Goal: Task Accomplishment & Management: Complete application form

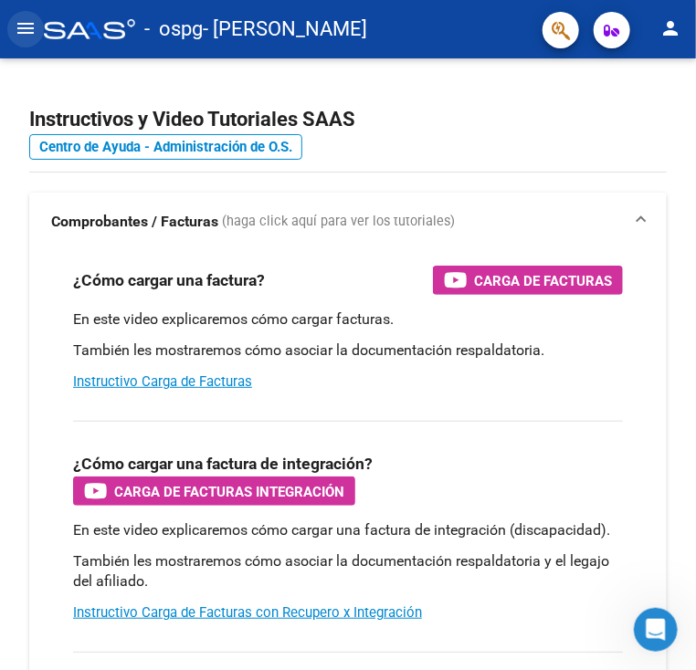
click at [26, 32] on mat-icon "menu" at bounding box center [26, 28] width 22 height 22
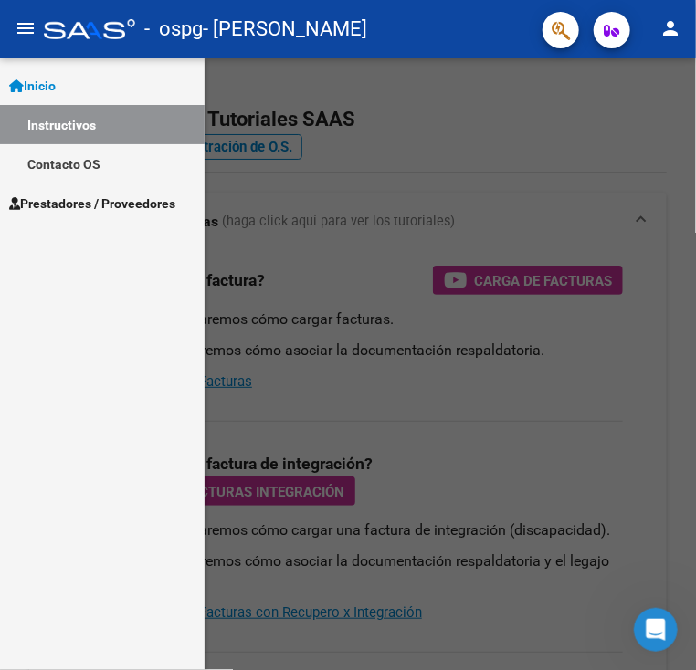
click at [70, 216] on link "Prestadores / Proveedores" at bounding box center [102, 202] width 204 height 39
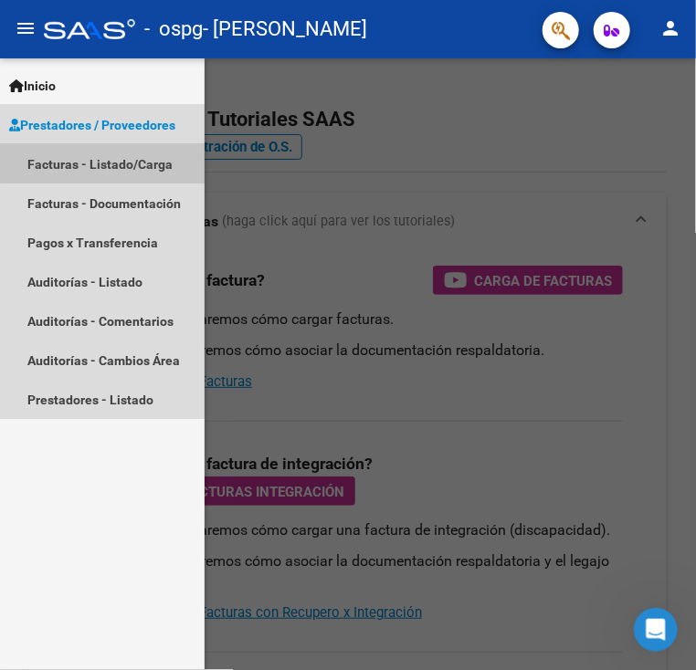
click at [129, 159] on link "Facturas - Listado/Carga" at bounding box center [102, 163] width 204 height 39
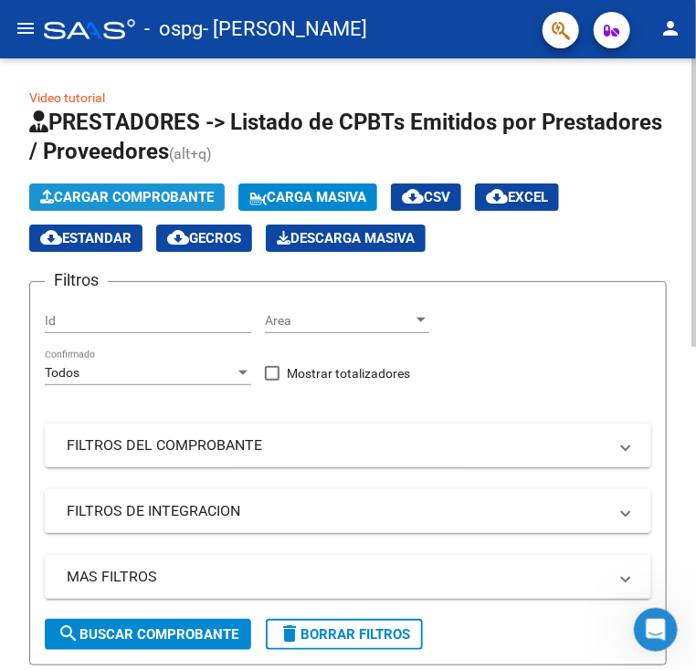
click at [129, 189] on span "Cargar Comprobante" at bounding box center [126, 197] width 173 height 16
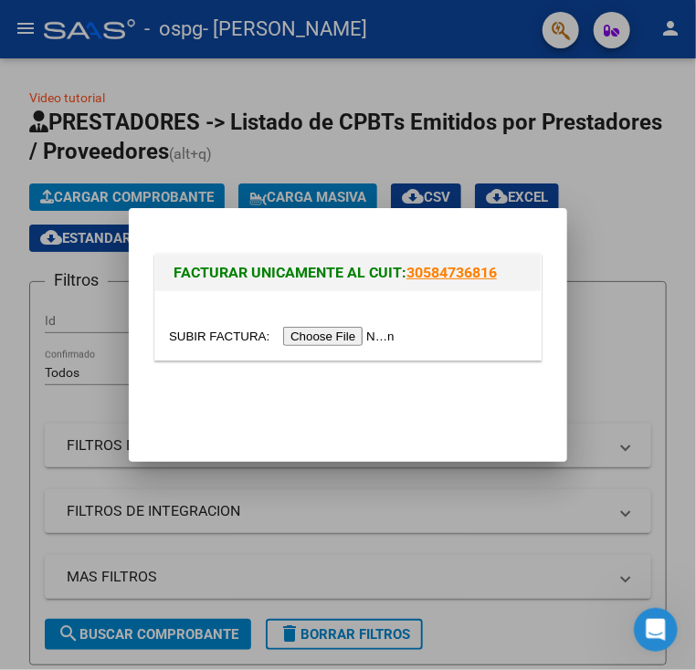
click at [377, 335] on input "file" at bounding box center [284, 336] width 231 height 19
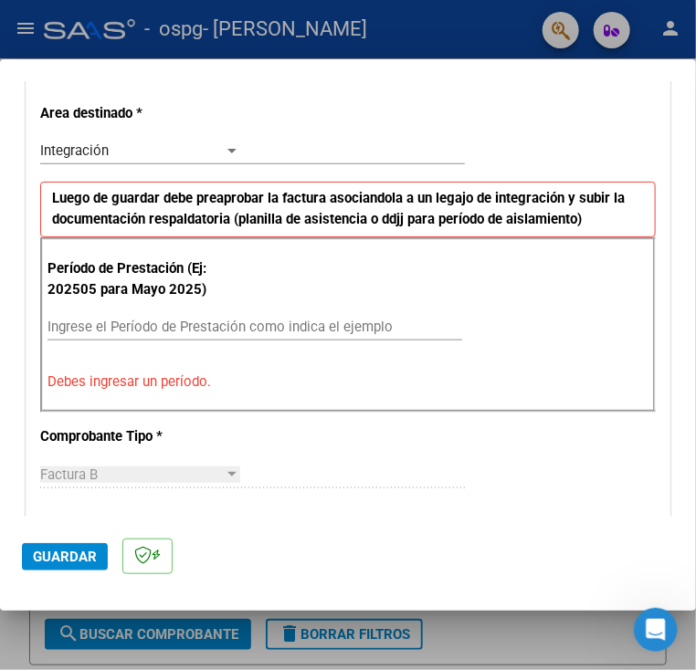
scroll to position [415, 0]
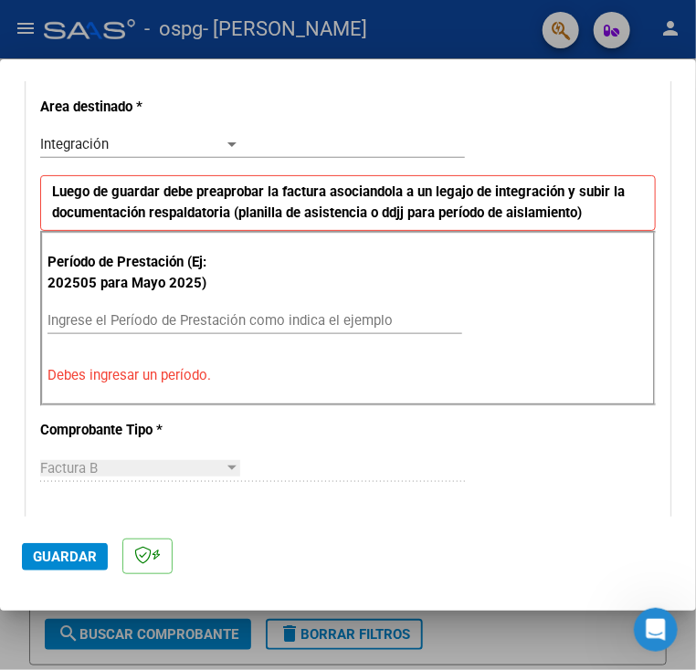
click at [87, 319] on input "Ingrese el Período de Prestación como indica el ejemplo" at bounding box center [144, 320] width 194 height 16
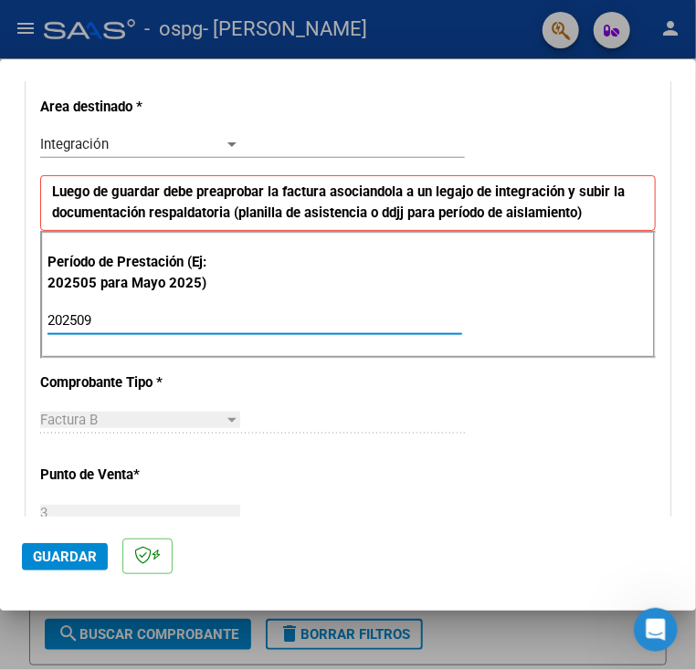
type input "202509"
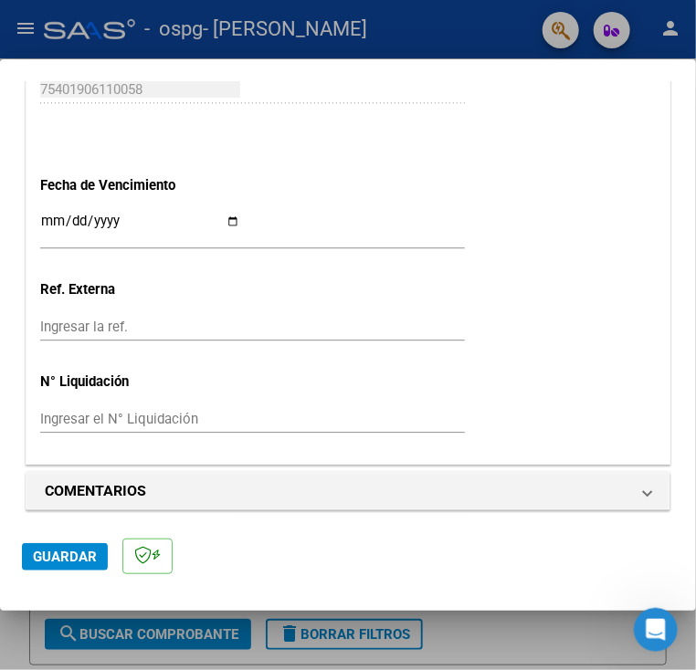
scroll to position [1223, 0]
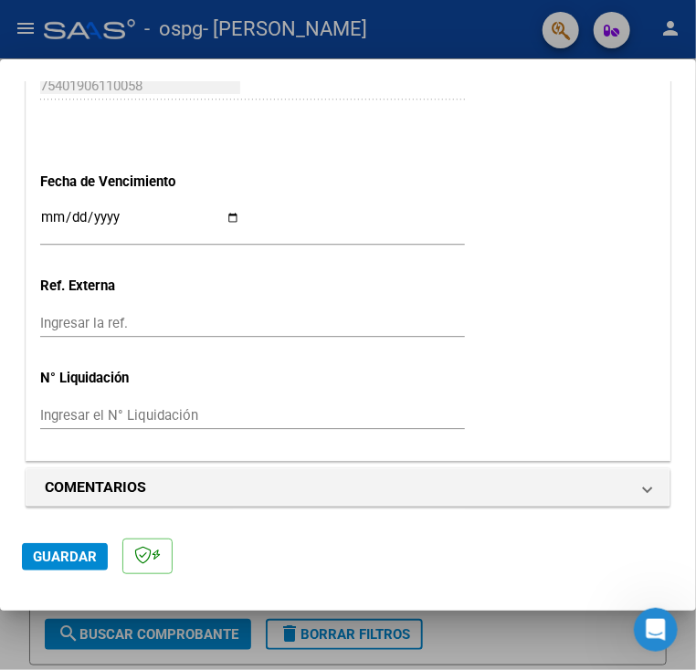
click at [78, 551] on span "Guardar" at bounding box center [65, 557] width 64 height 16
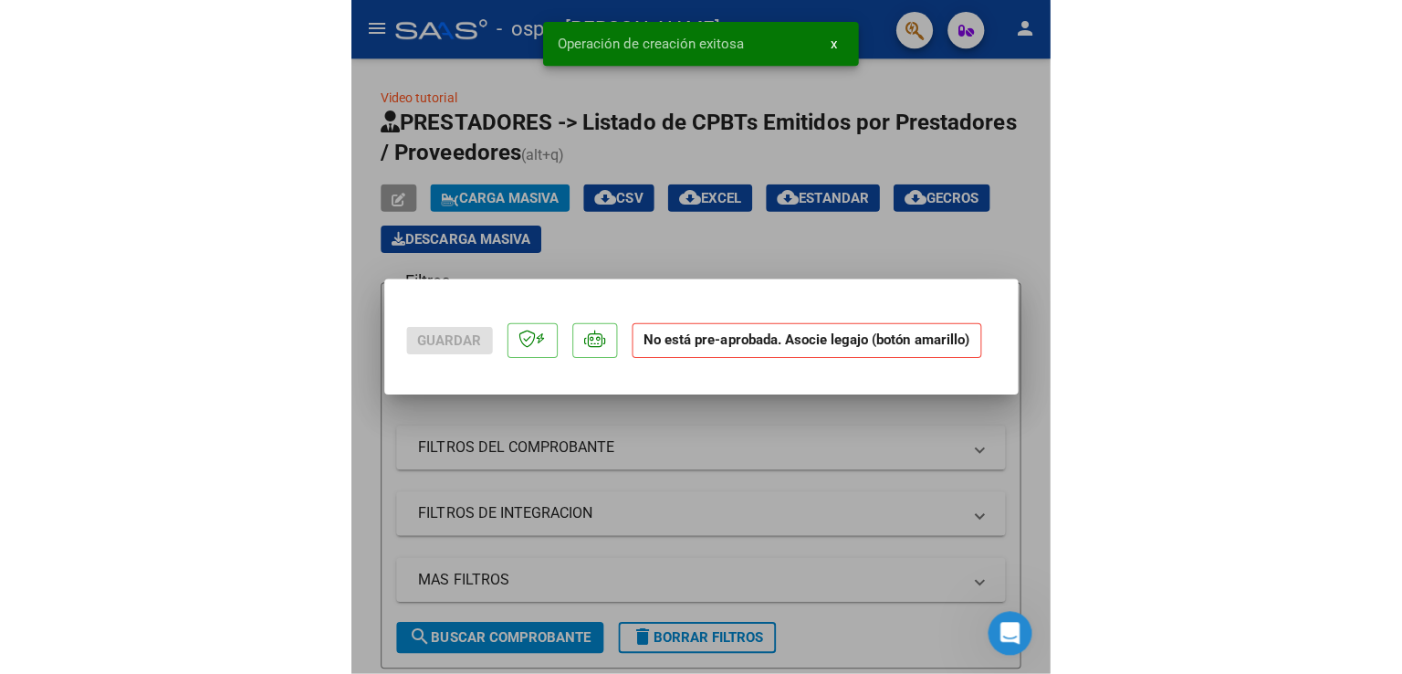
scroll to position [0, 0]
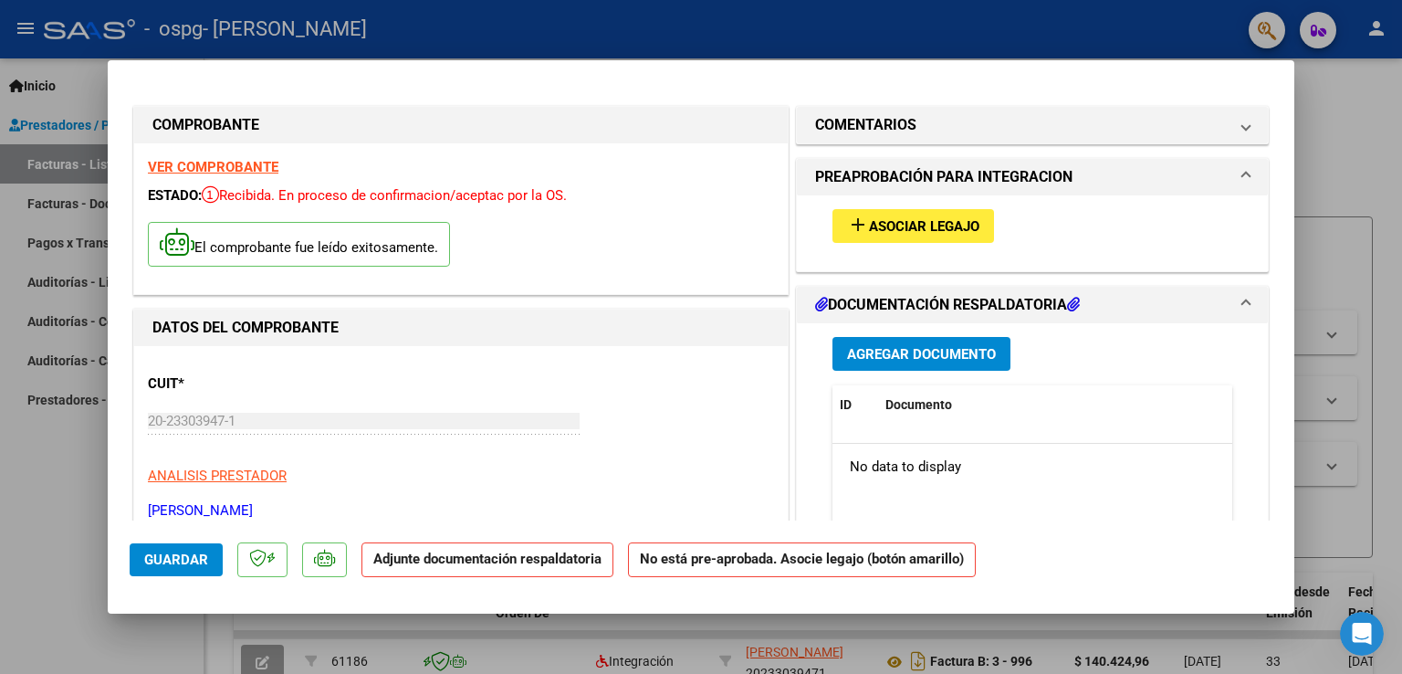
click at [695, 215] on button "add Asociar Legajo" at bounding box center [914, 226] width 162 height 34
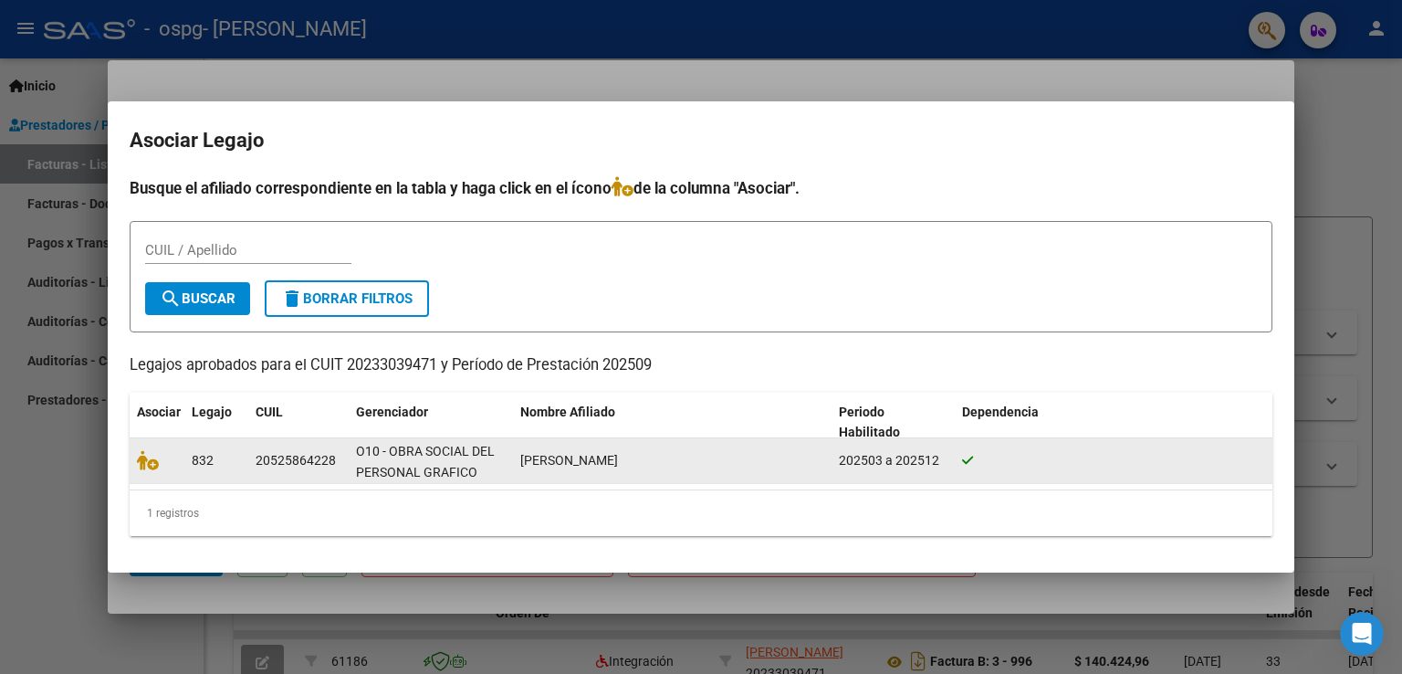
click at [195, 464] on span "832" at bounding box center [203, 460] width 22 height 15
click at [142, 453] on icon at bounding box center [148, 460] width 22 height 20
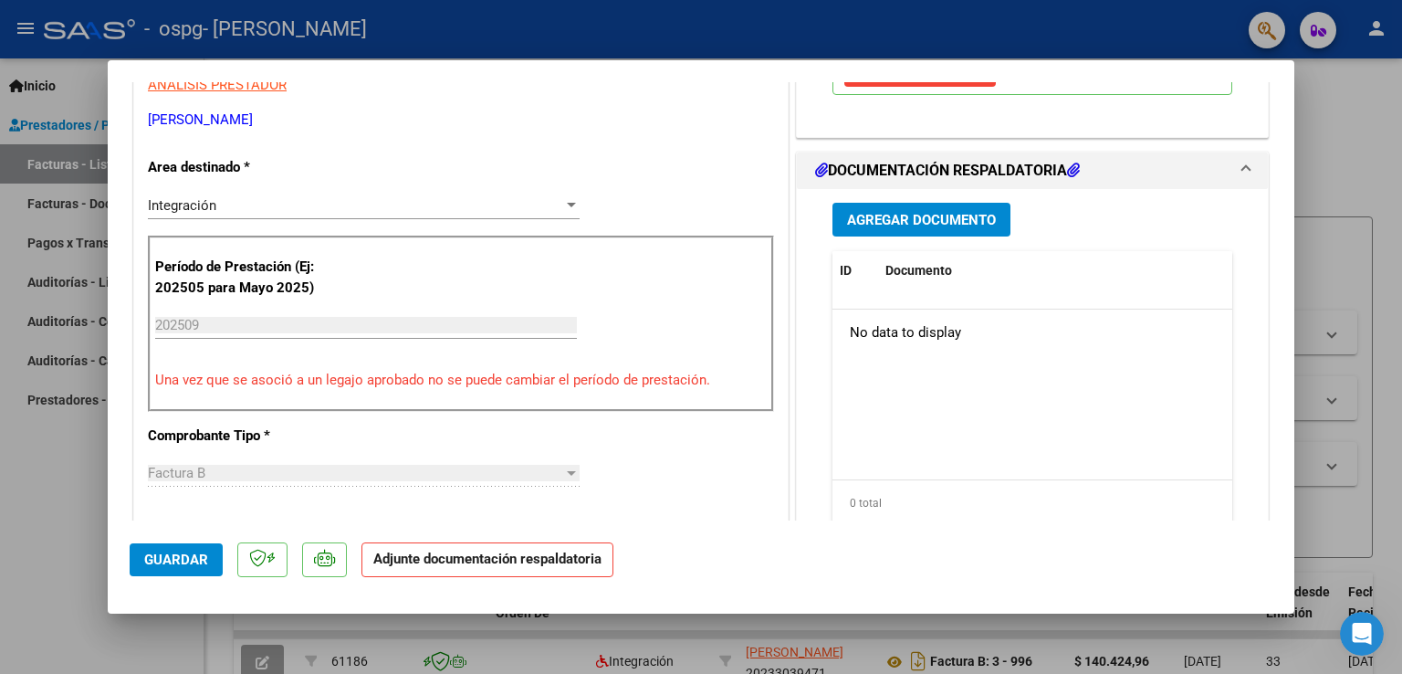
scroll to position [435, 0]
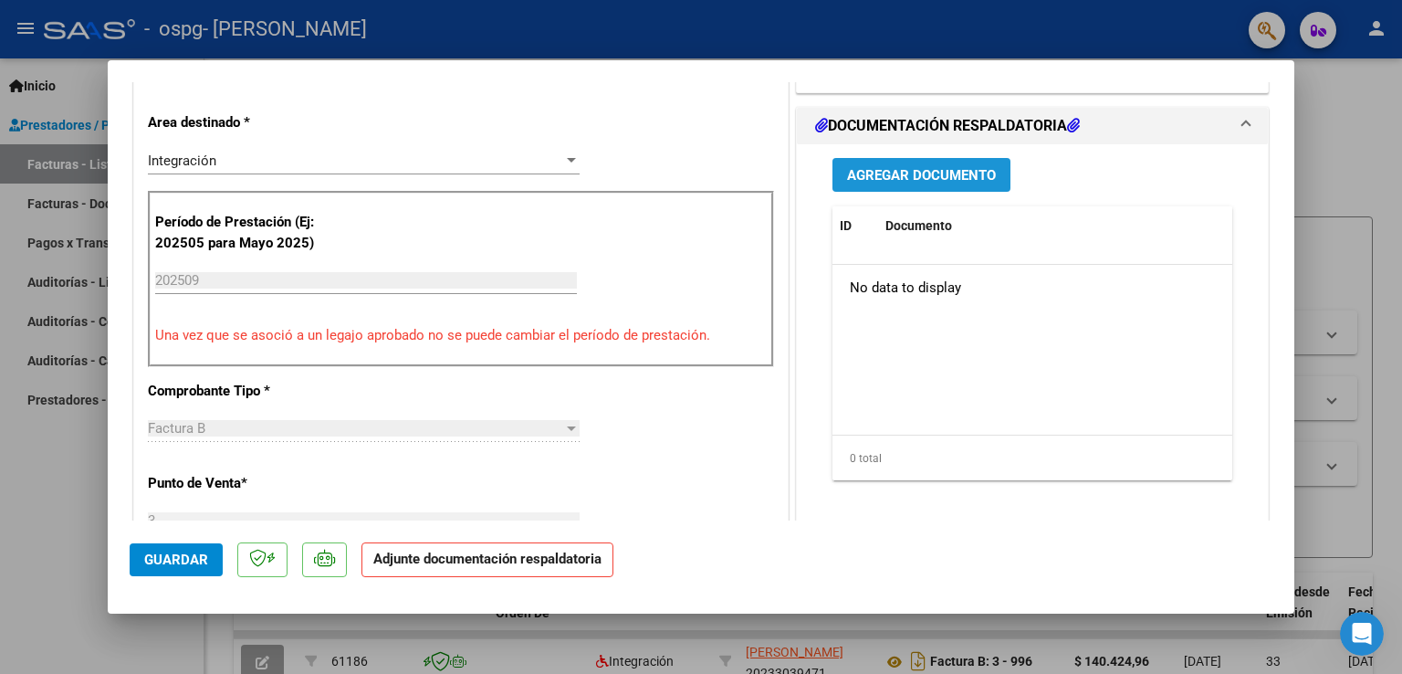
click at [695, 173] on span "Agregar Documento" at bounding box center [921, 175] width 149 height 16
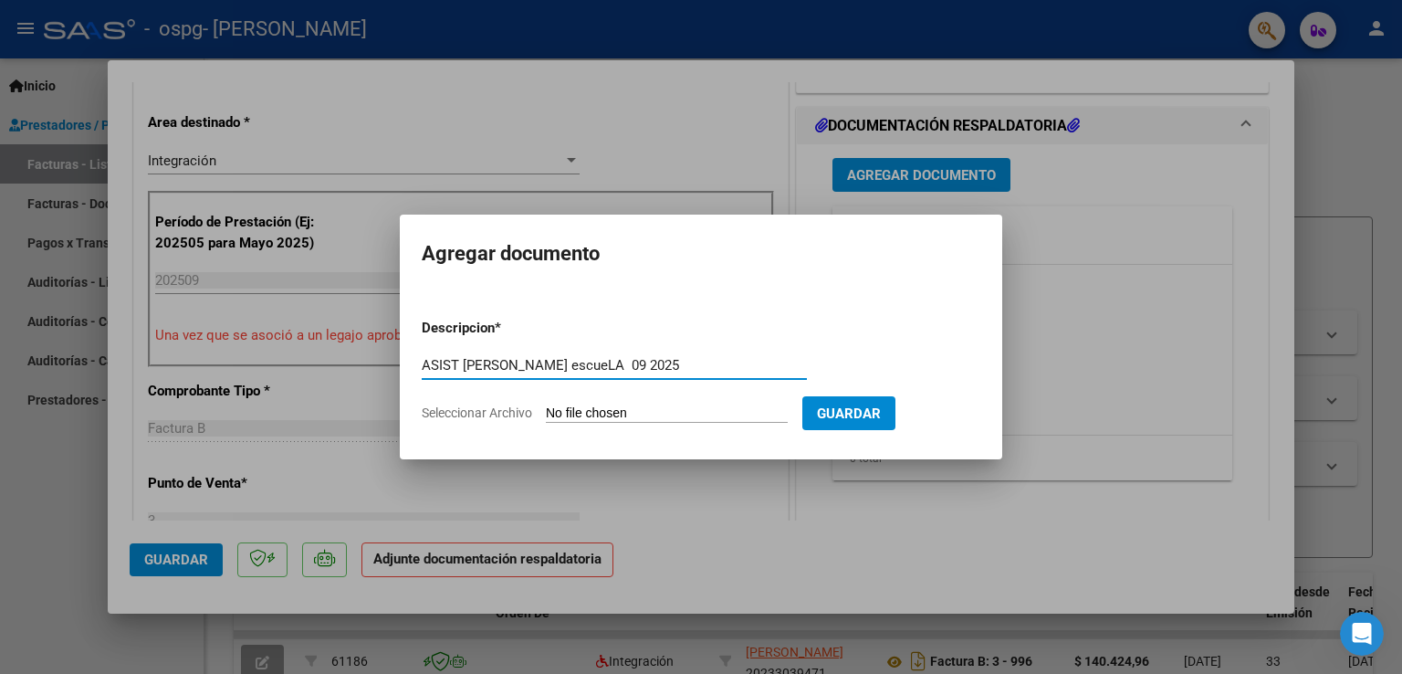
type input "ASIST [PERSON_NAME] escueLA 09 2025"
click at [498, 411] on span "Seleccionar Archivo" at bounding box center [477, 412] width 110 height 15
click at [546, 411] on input "Seleccionar Archivo" at bounding box center [667, 413] width 242 height 17
type input "C:\fakepath\asist BLANCO TH esc 09 2025.pdf"
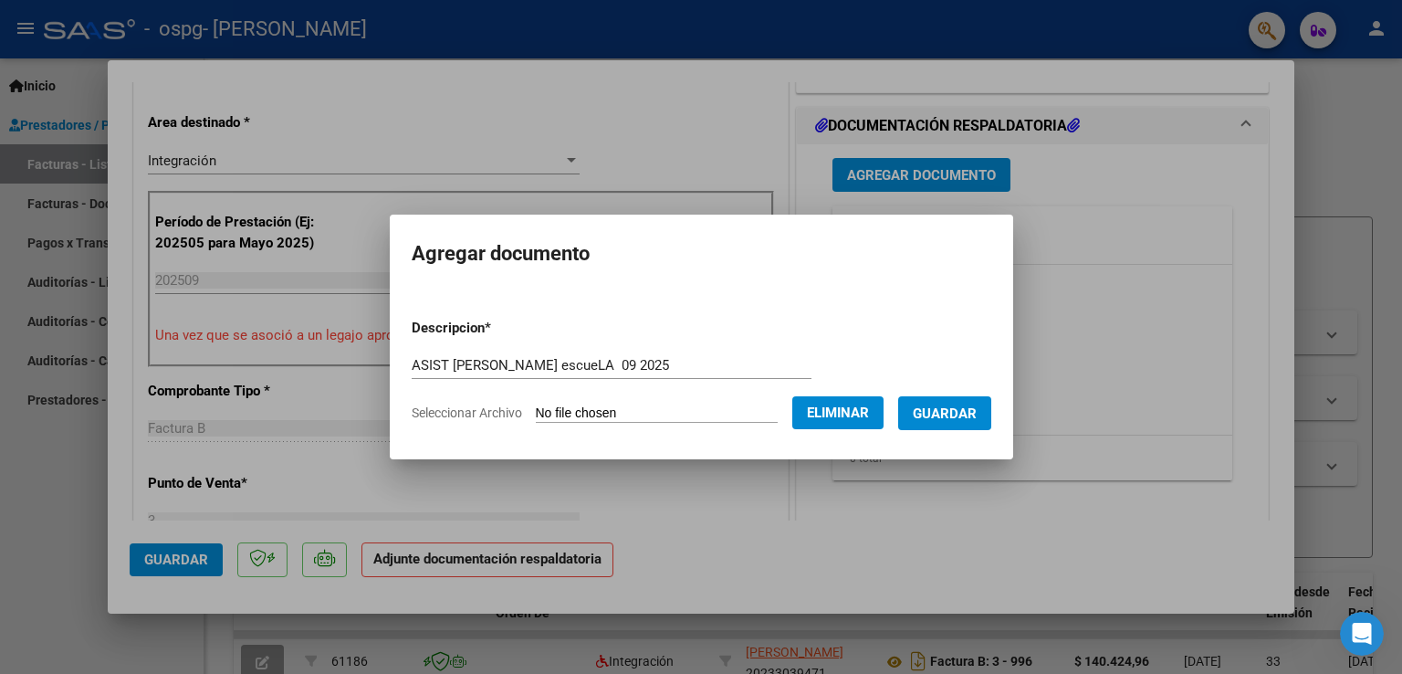
click at [695, 411] on span "Guardar" at bounding box center [945, 413] width 64 height 16
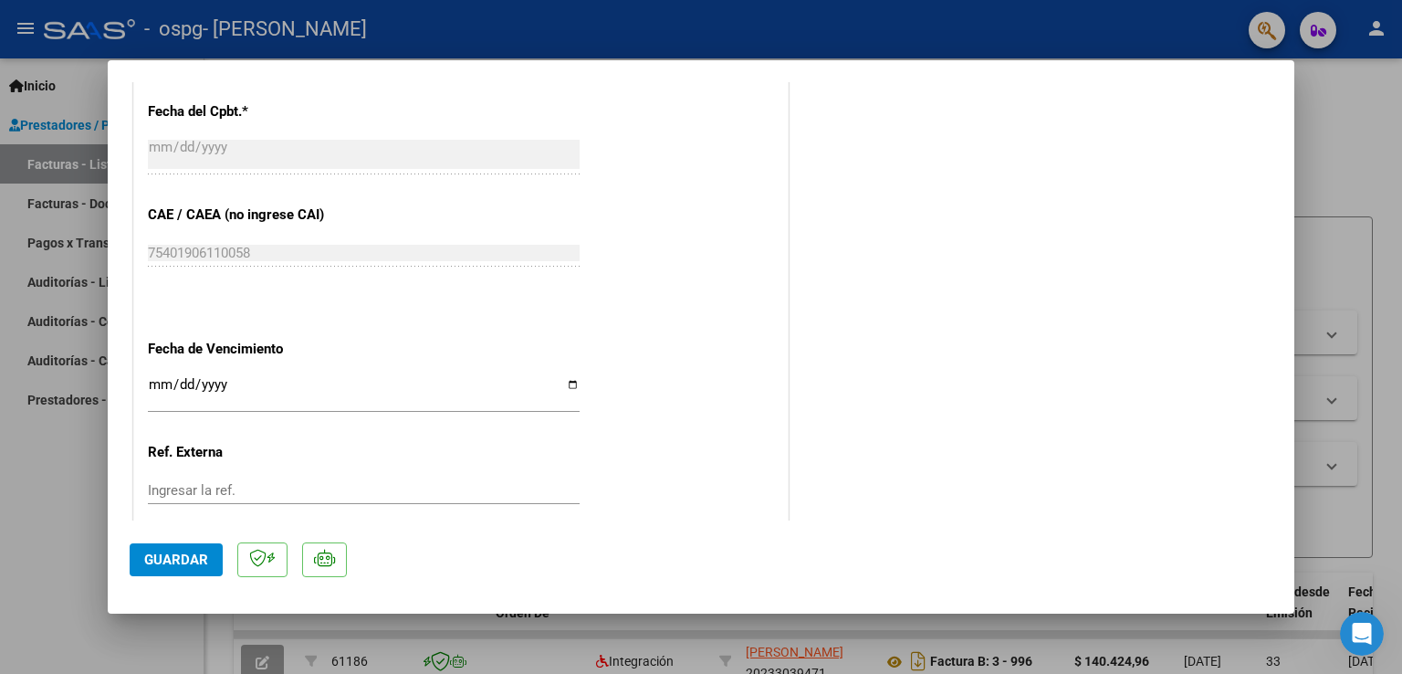
scroll to position [1194, 0]
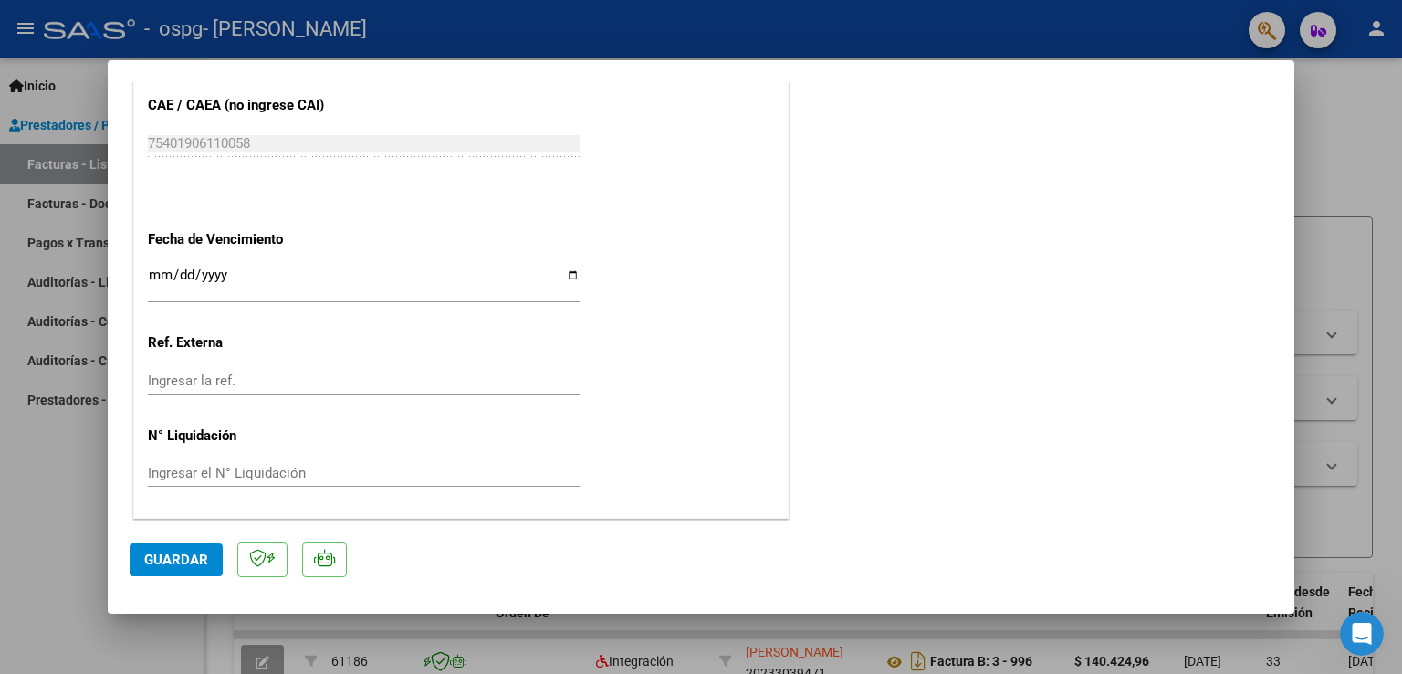
click at [695, 186] on div at bounding box center [701, 337] width 1402 height 674
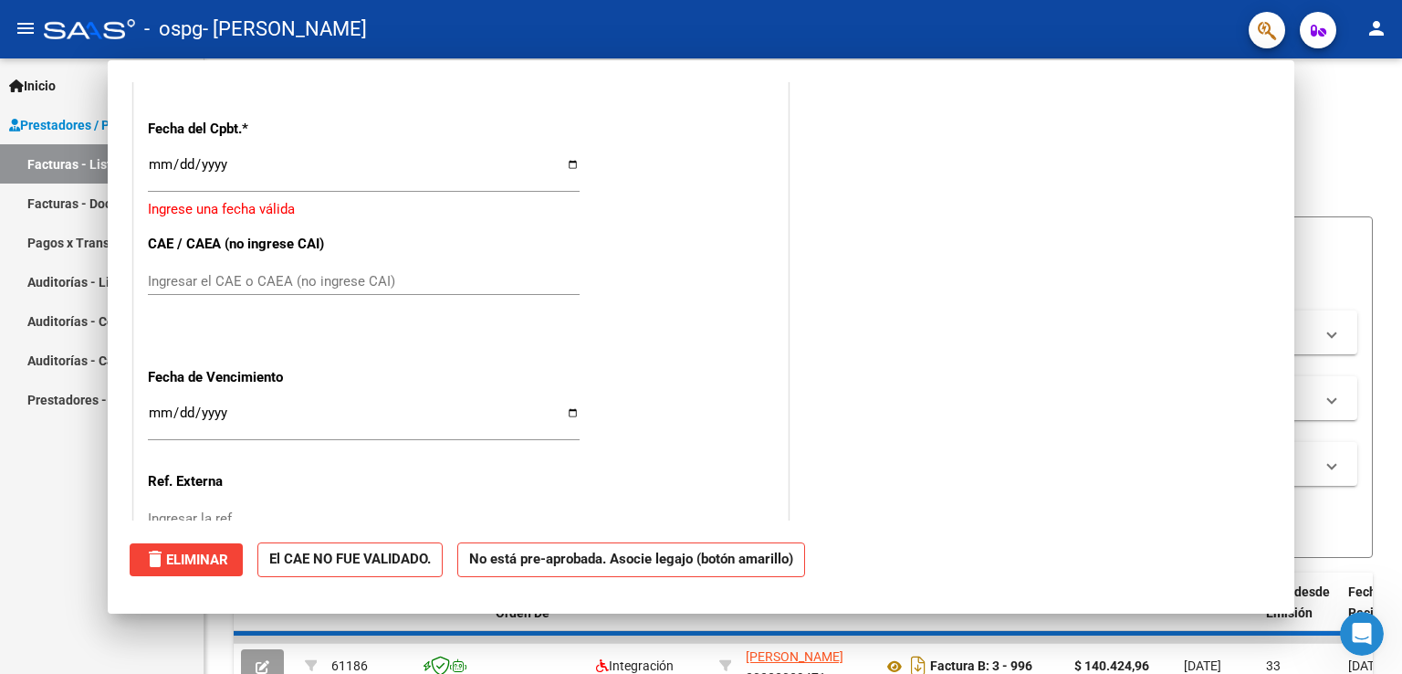
scroll to position [0, 0]
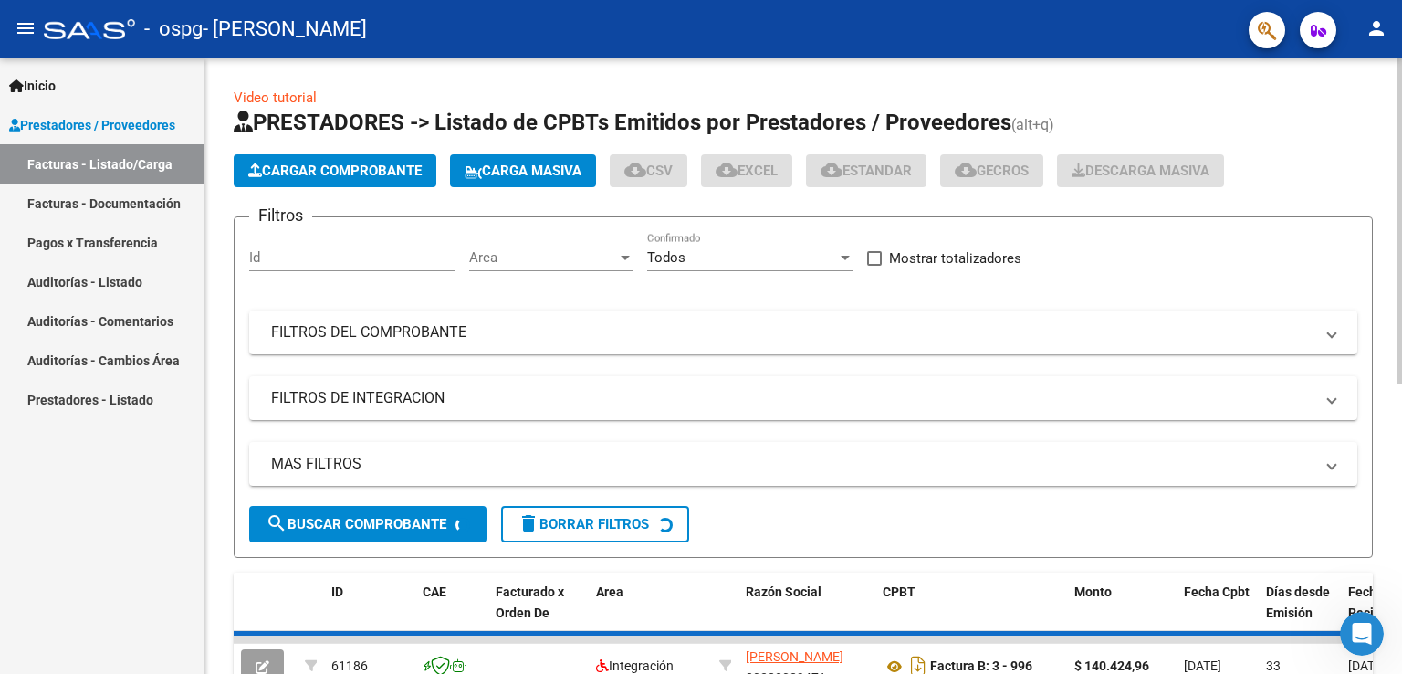
click at [695, 186] on div "Video tutorial PRESTADORES -> Listado de CPBTs Emitidos por Prestadores / Prove…" at bounding box center [803, 634] width 1198 height 1152
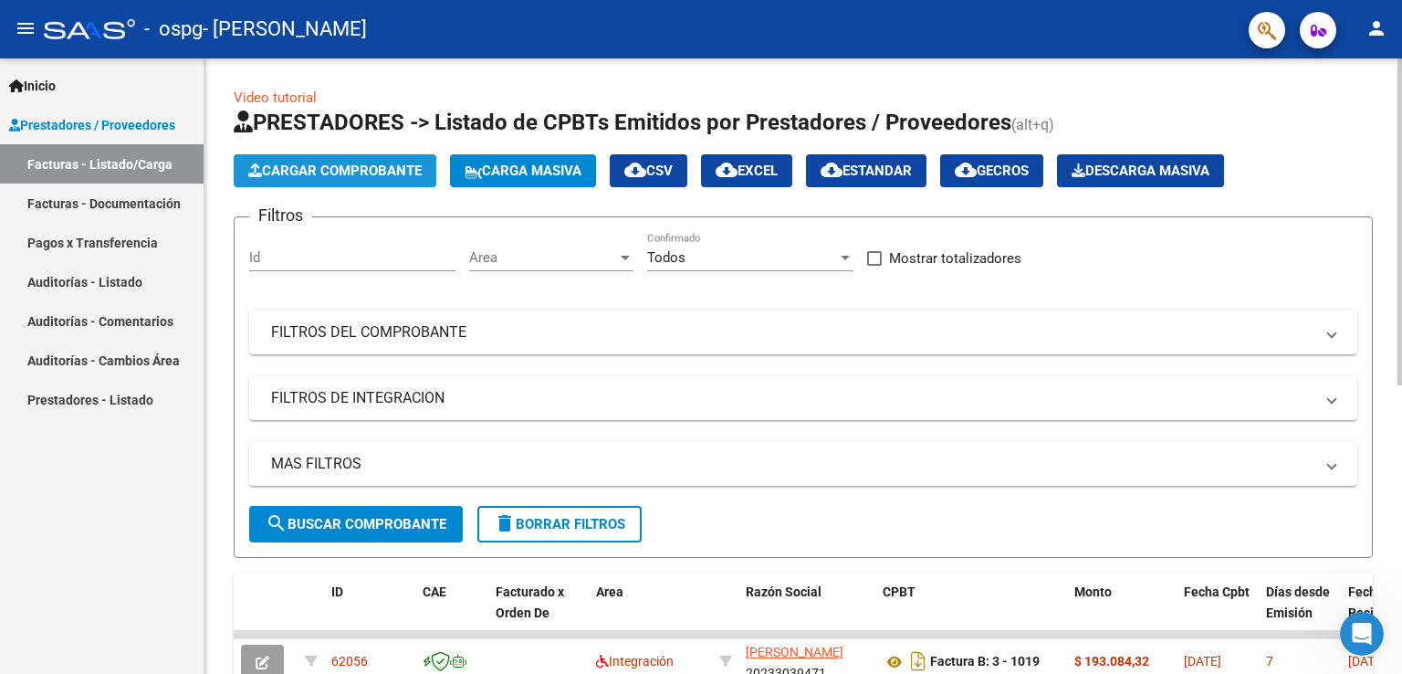
click at [360, 170] on span "Cargar Comprobante" at bounding box center [334, 171] width 173 height 16
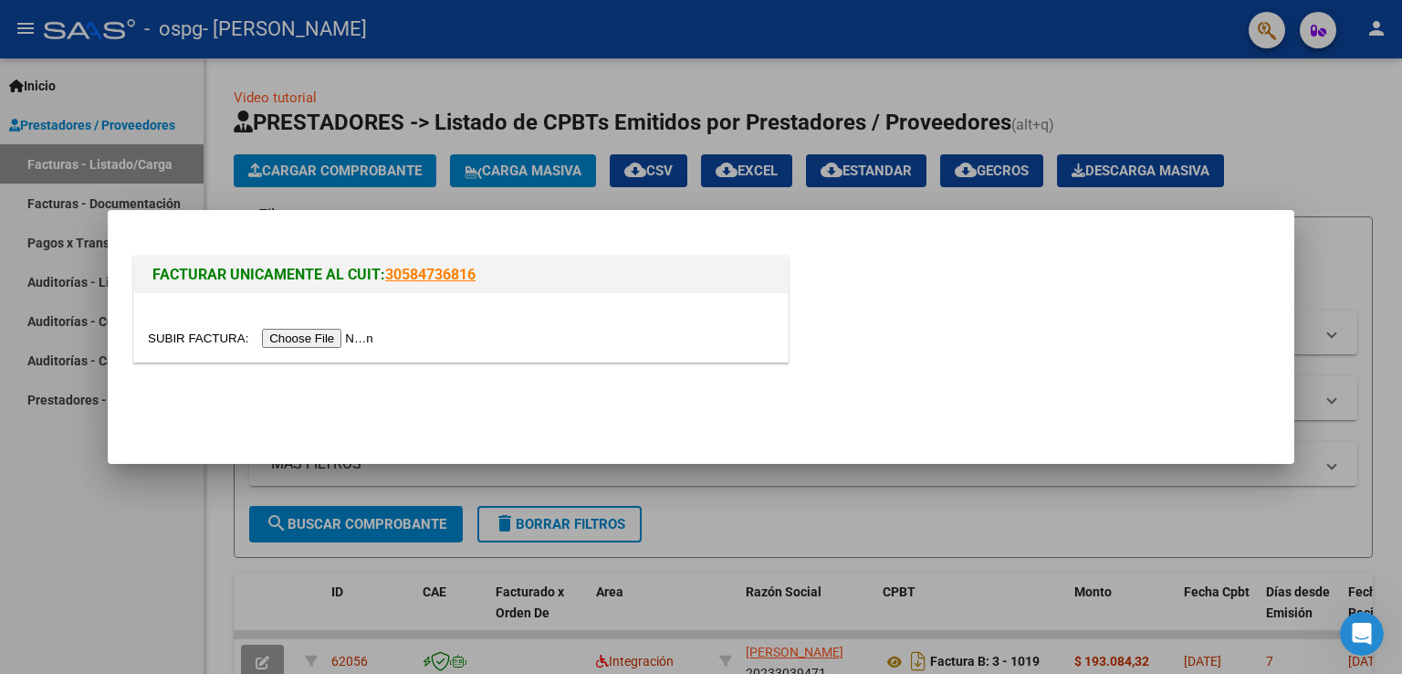
click at [326, 336] on input "file" at bounding box center [263, 338] width 231 height 19
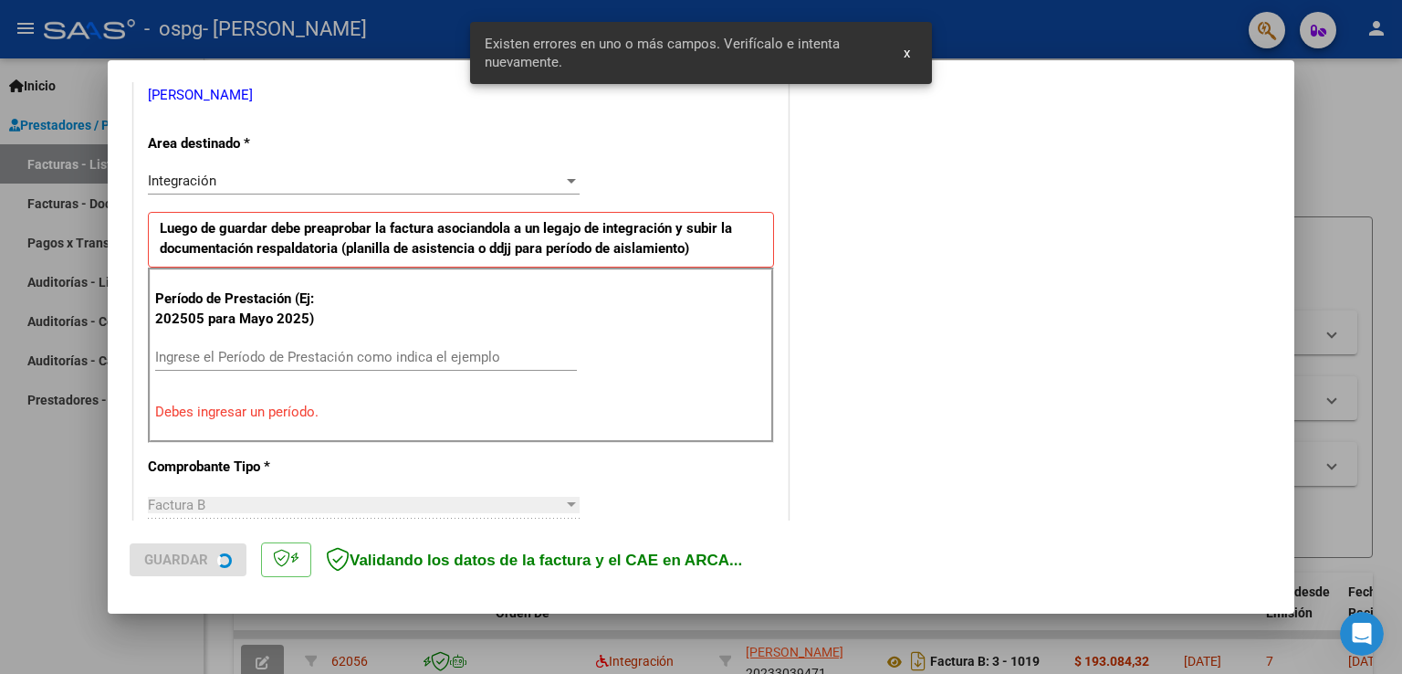
scroll to position [381, 0]
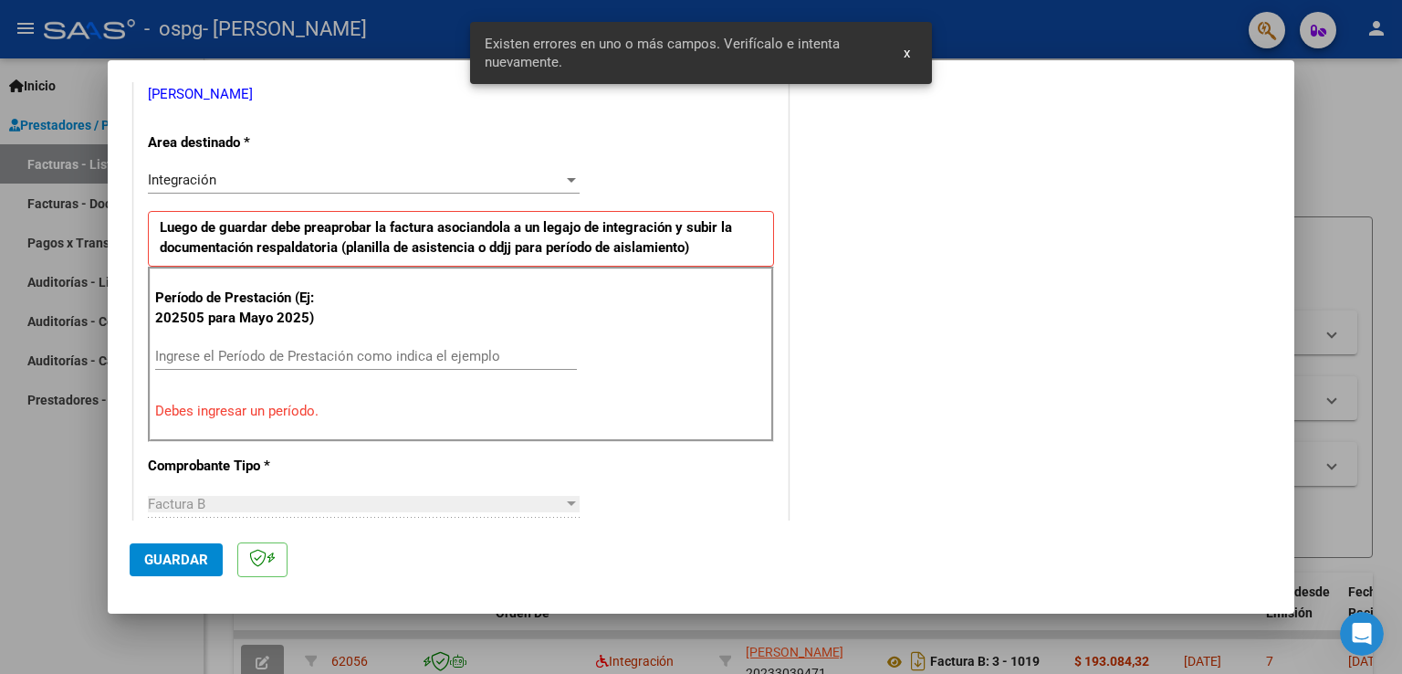
click at [468, 344] on div "Ingrese el Período de Prestación como indica el ejemplo" at bounding box center [366, 355] width 422 height 27
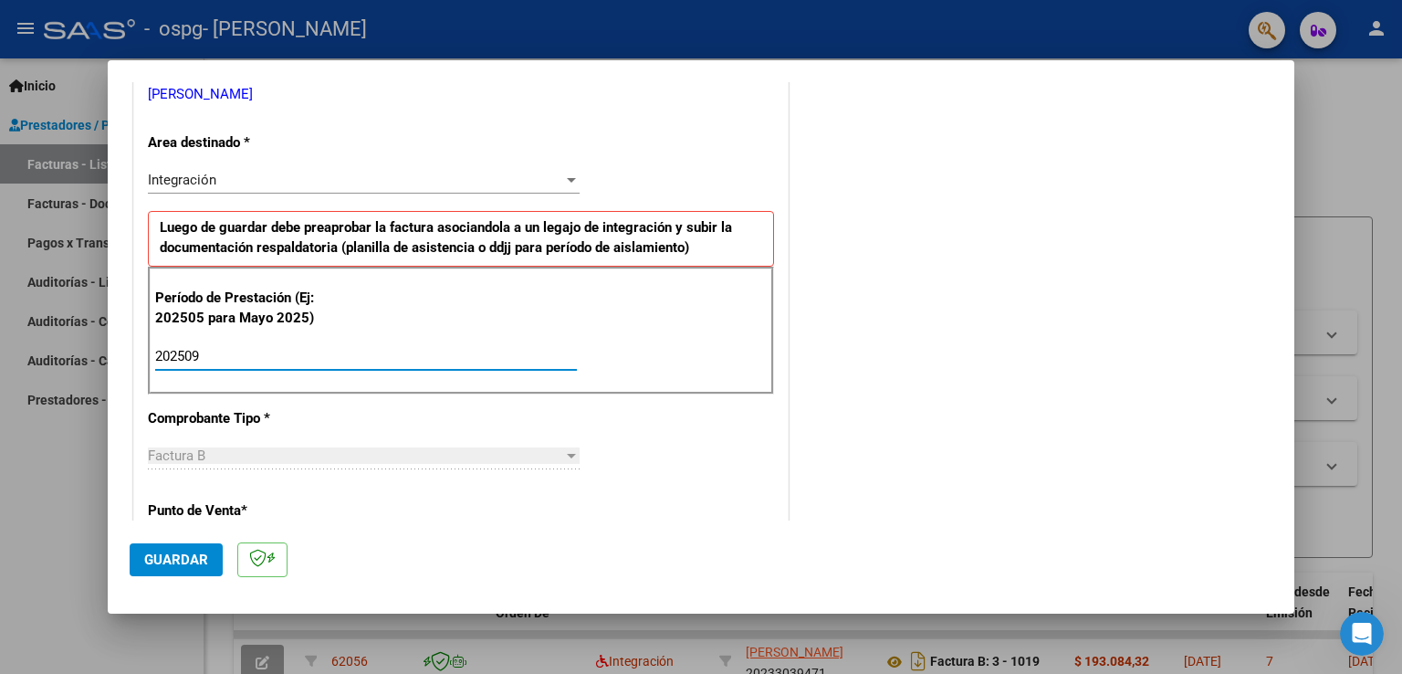
type input "202509"
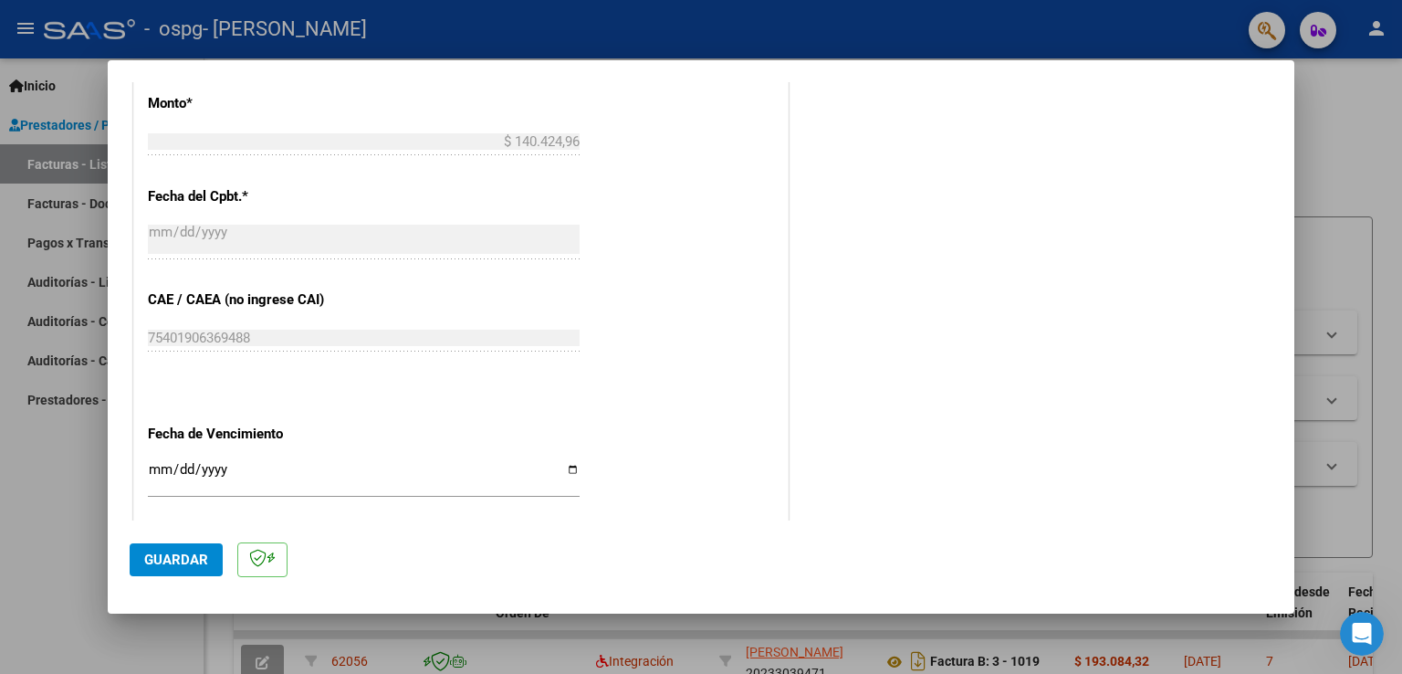
scroll to position [1167, 0]
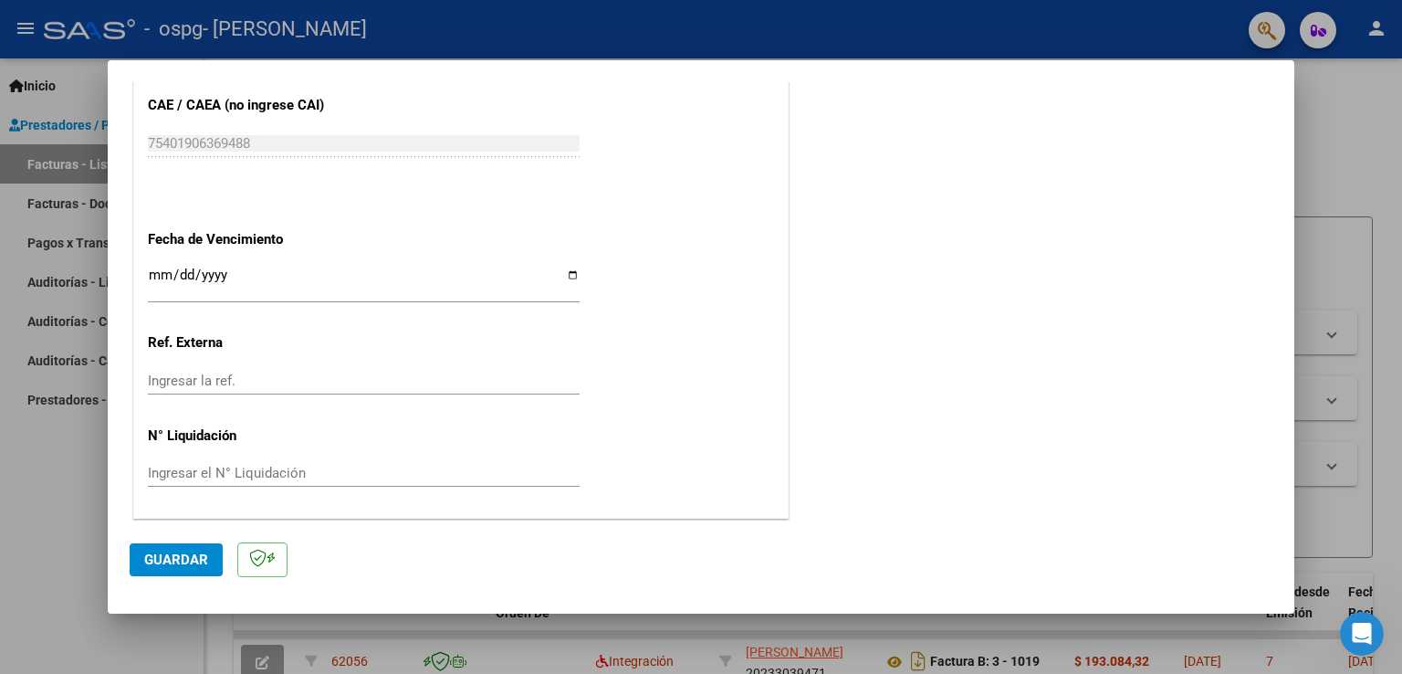
click at [178, 552] on span "Guardar" at bounding box center [176, 559] width 64 height 16
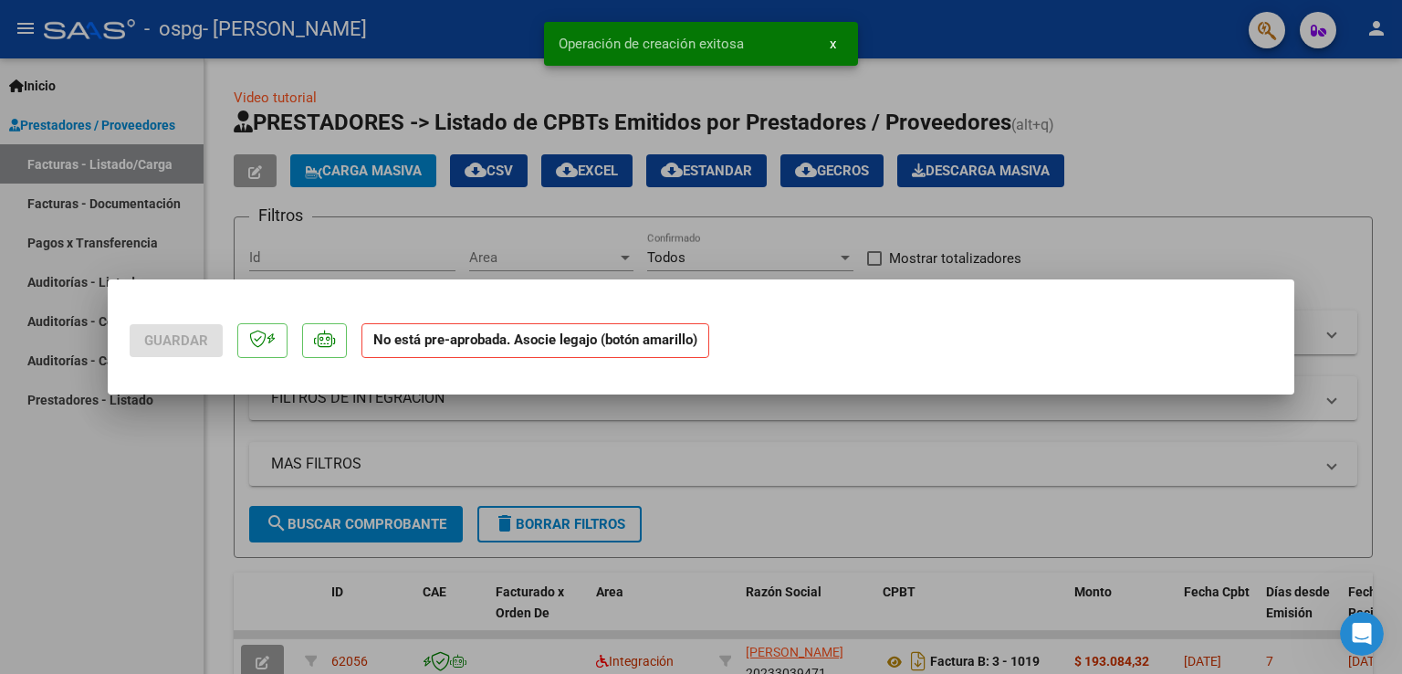
scroll to position [0, 0]
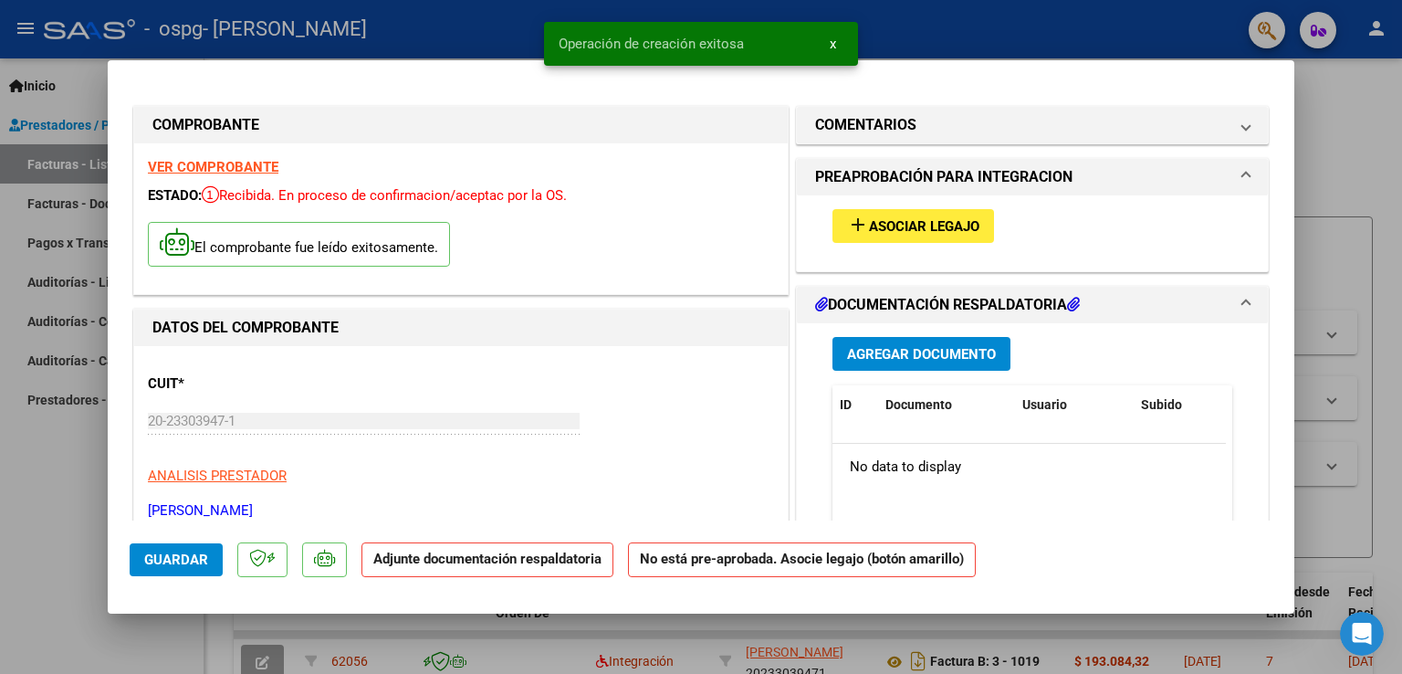
click at [695, 224] on span "Asociar Legajo" at bounding box center [924, 226] width 110 height 16
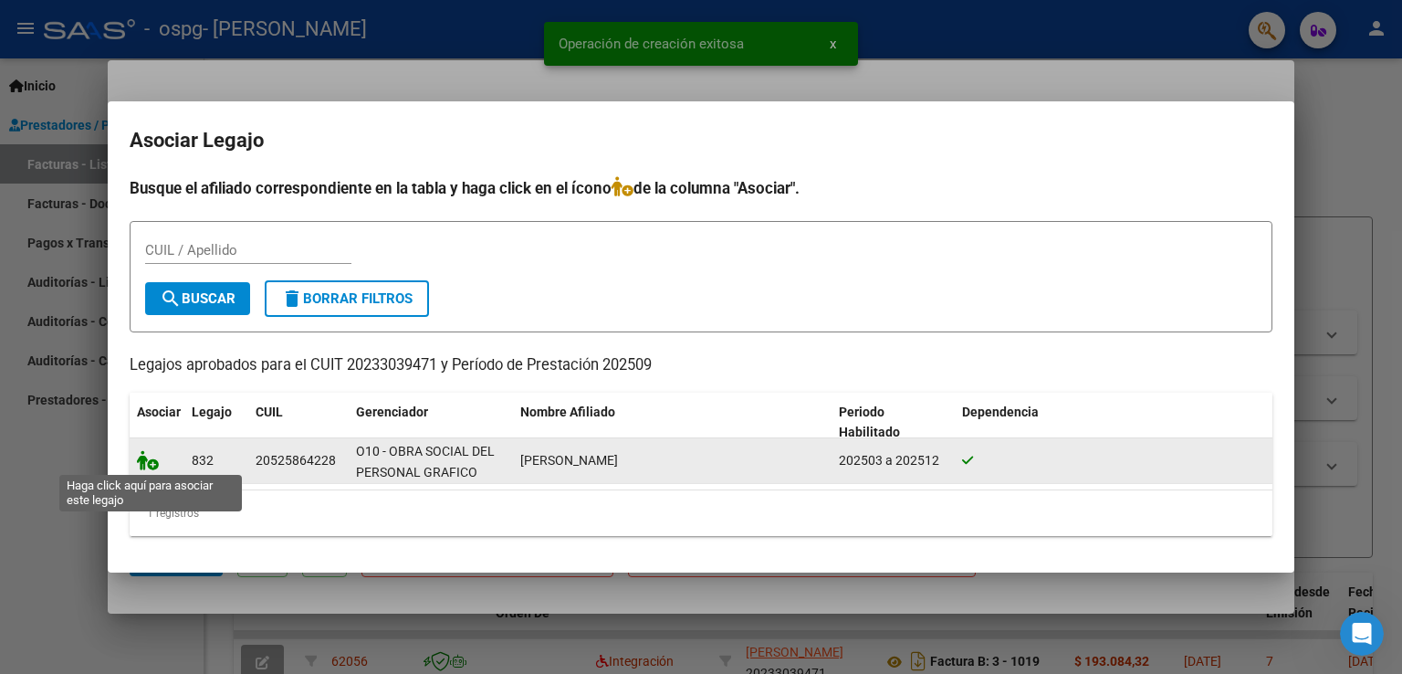
click at [142, 457] on icon at bounding box center [148, 460] width 22 height 20
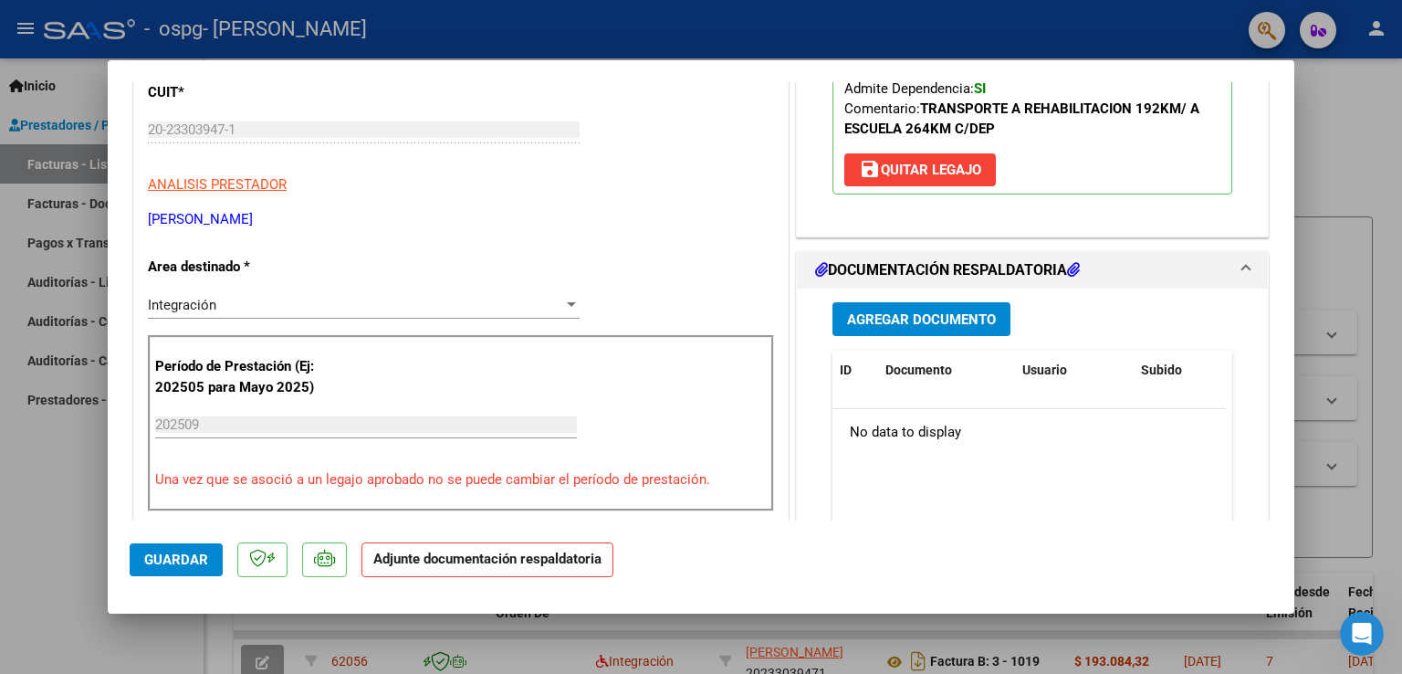
scroll to position [450, 0]
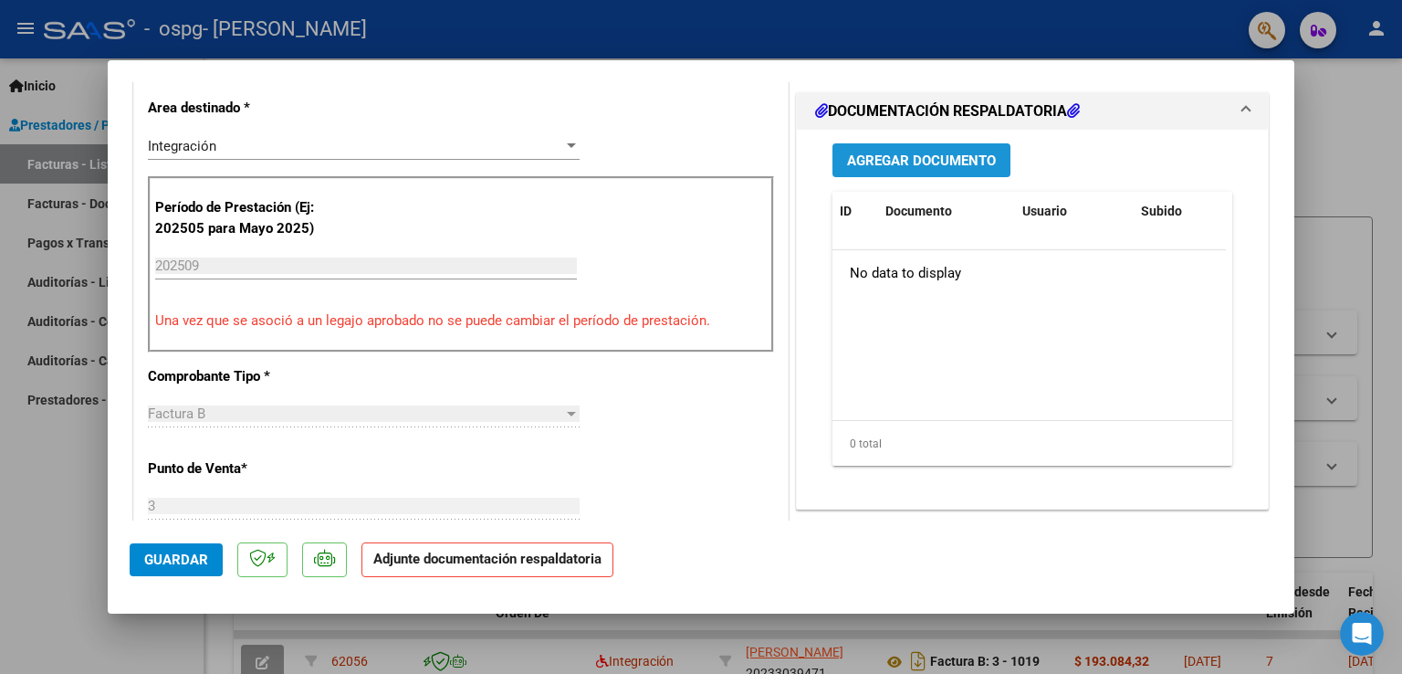
click at [695, 147] on button "Agregar Documento" at bounding box center [922, 160] width 178 height 34
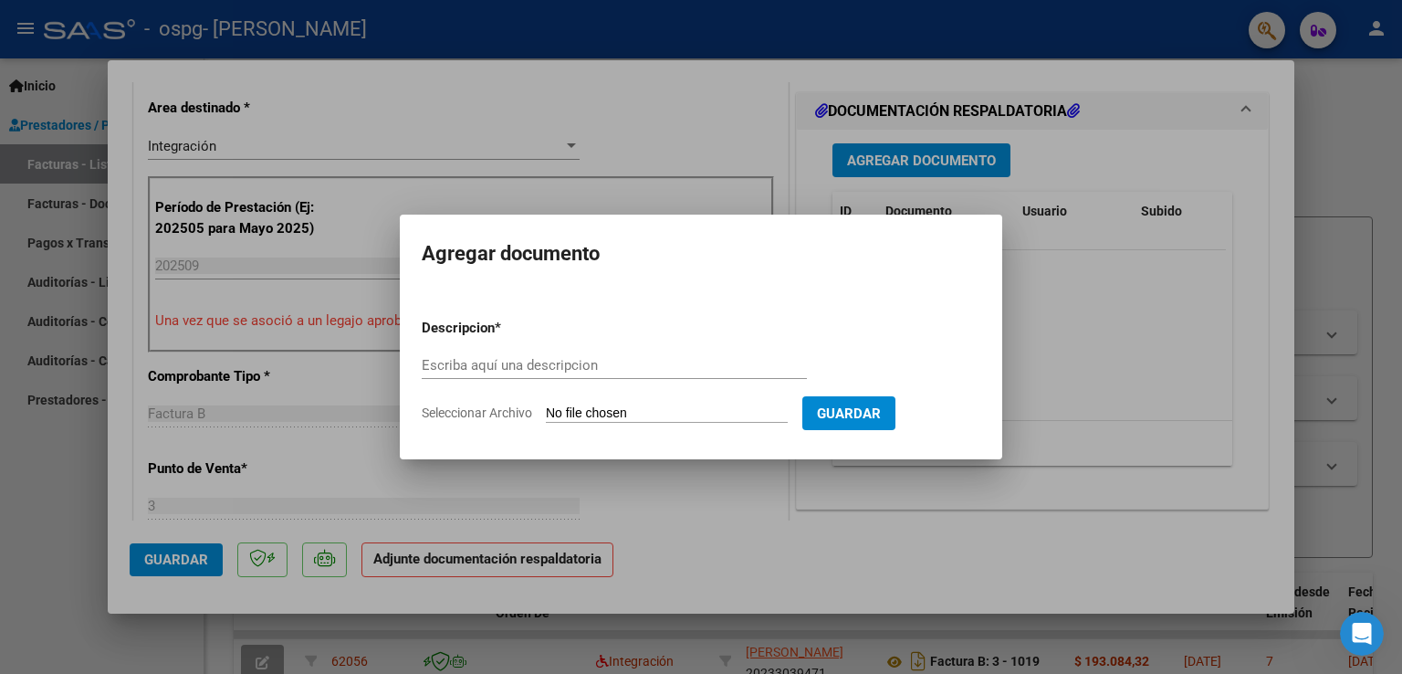
click at [695, 147] on div at bounding box center [701, 337] width 1402 height 674
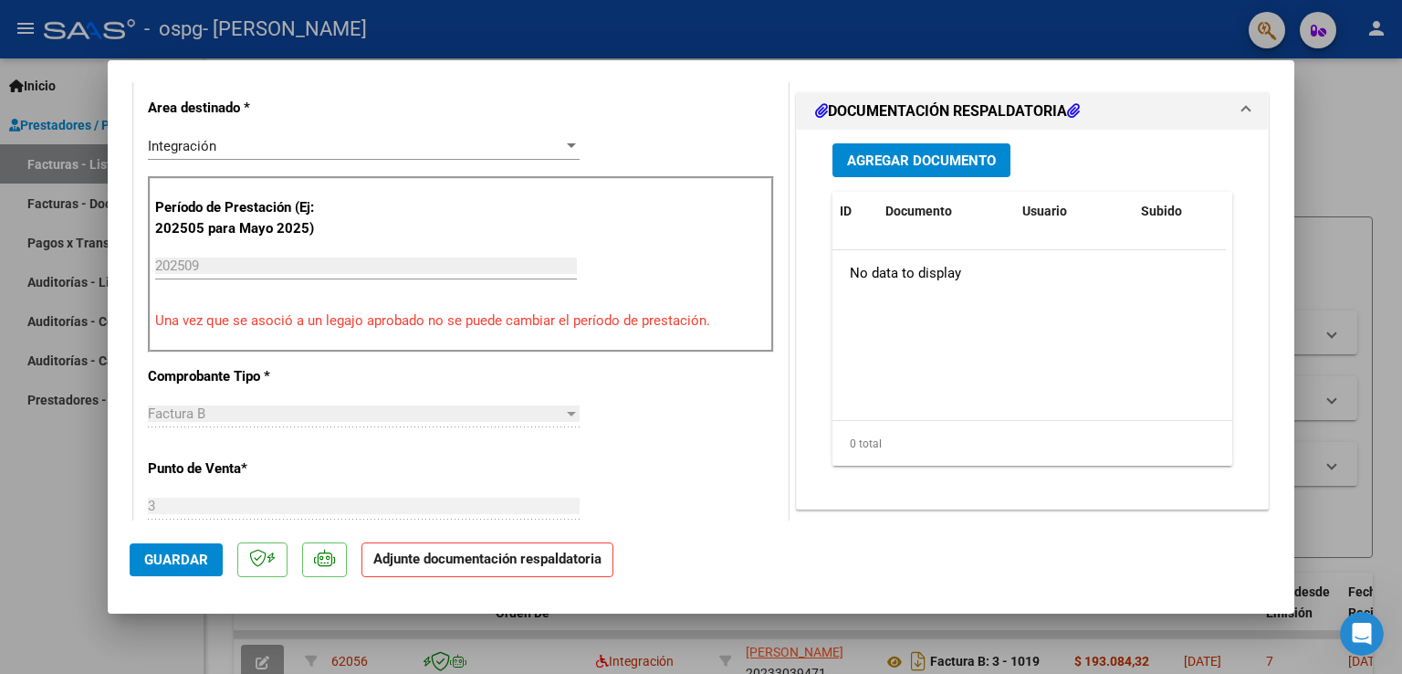
click at [695, 154] on span "Agregar Documento" at bounding box center [921, 160] width 149 height 16
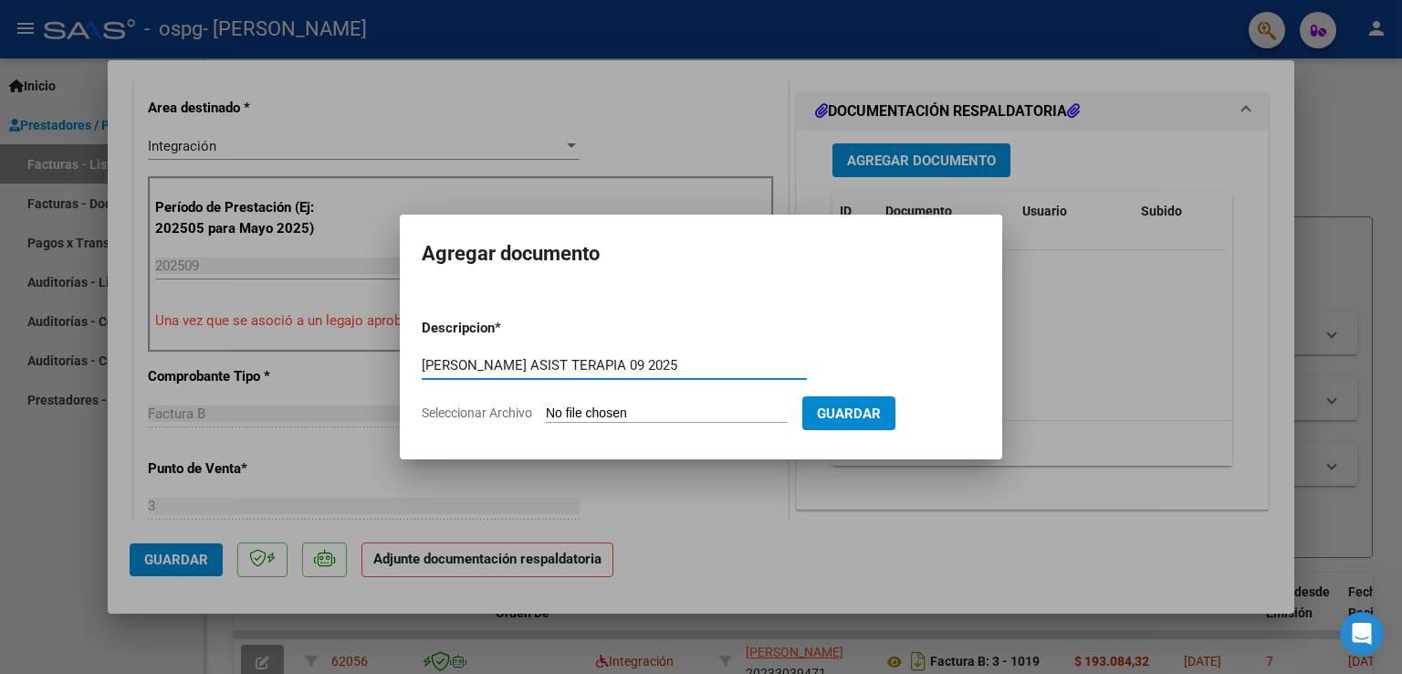
type input "[PERSON_NAME] ASIST TERAPIA 09 2025"
click at [486, 407] on span "Seleccionar Archivo" at bounding box center [477, 412] width 110 height 15
click at [546, 407] on input "Seleccionar Archivo" at bounding box center [667, 413] width 242 height 17
type input "C:\fakepath\asist BLANCO TH ter 09 2025.pdf"
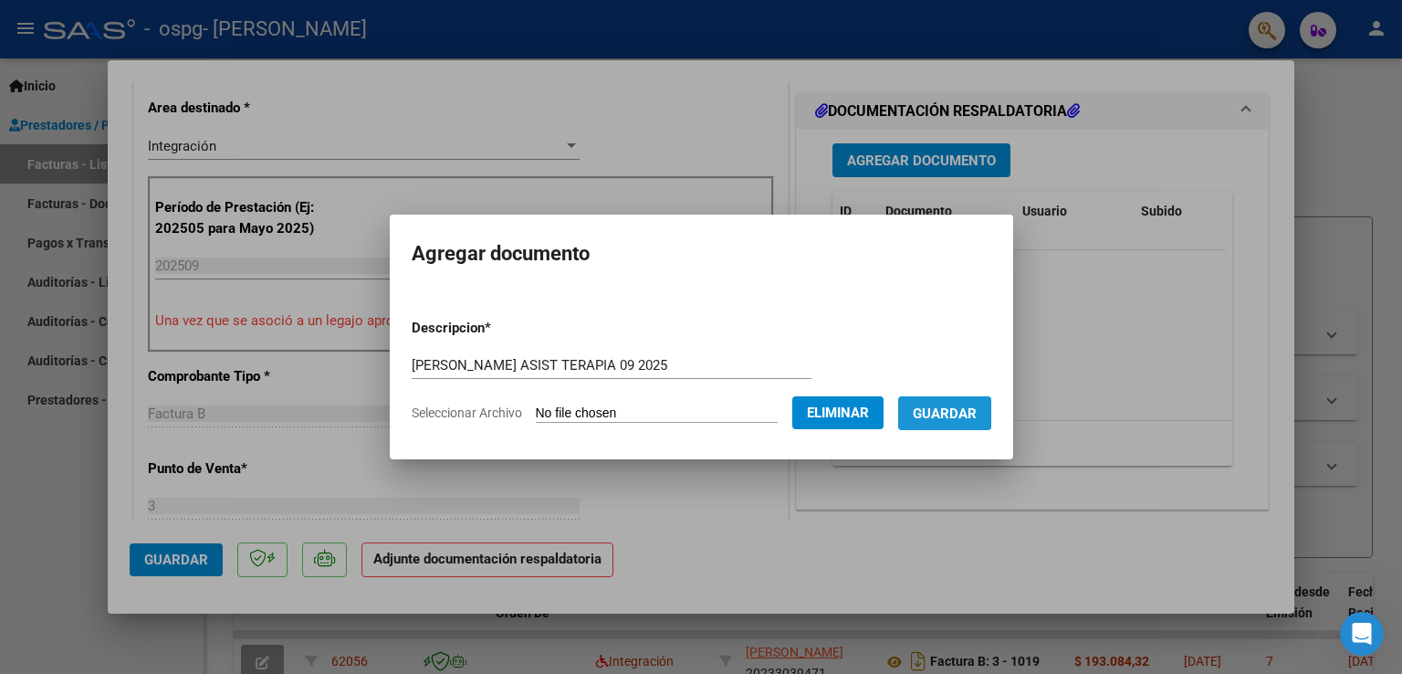
click at [695, 413] on span "Guardar" at bounding box center [945, 413] width 64 height 16
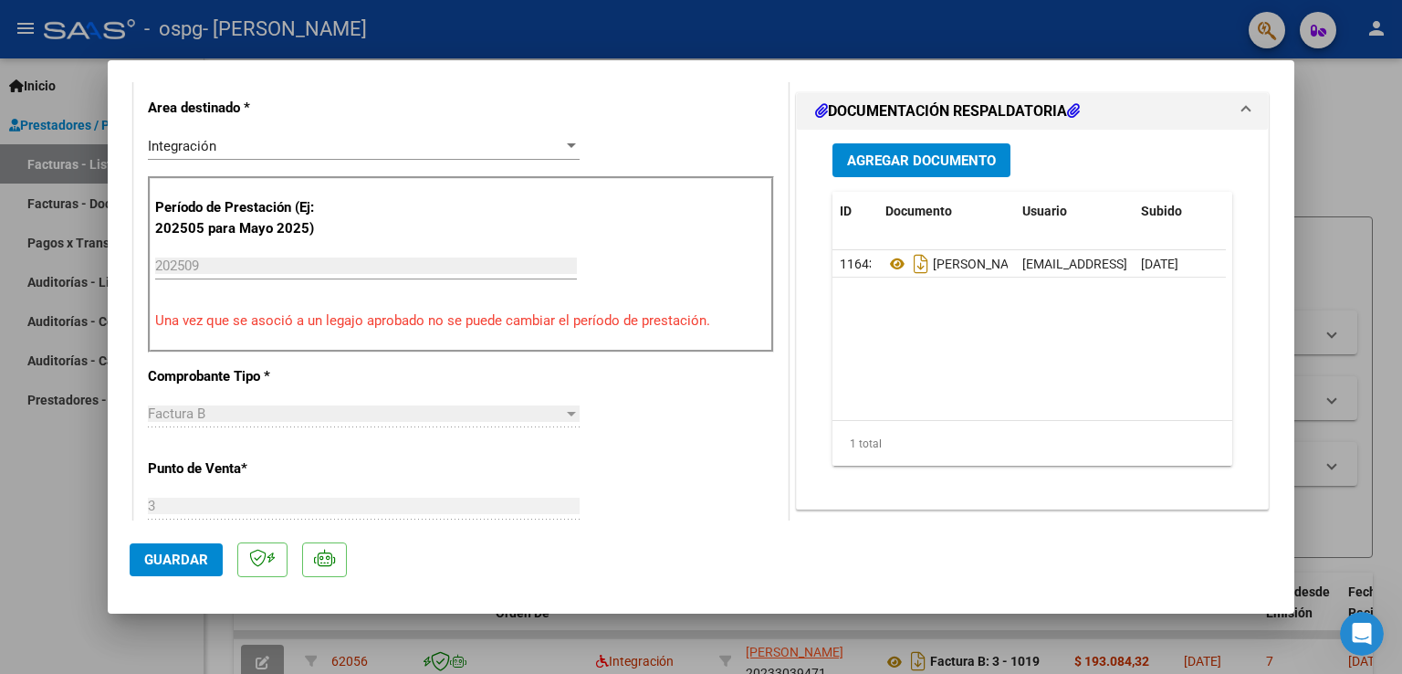
click at [695, 155] on div at bounding box center [701, 337] width 1402 height 674
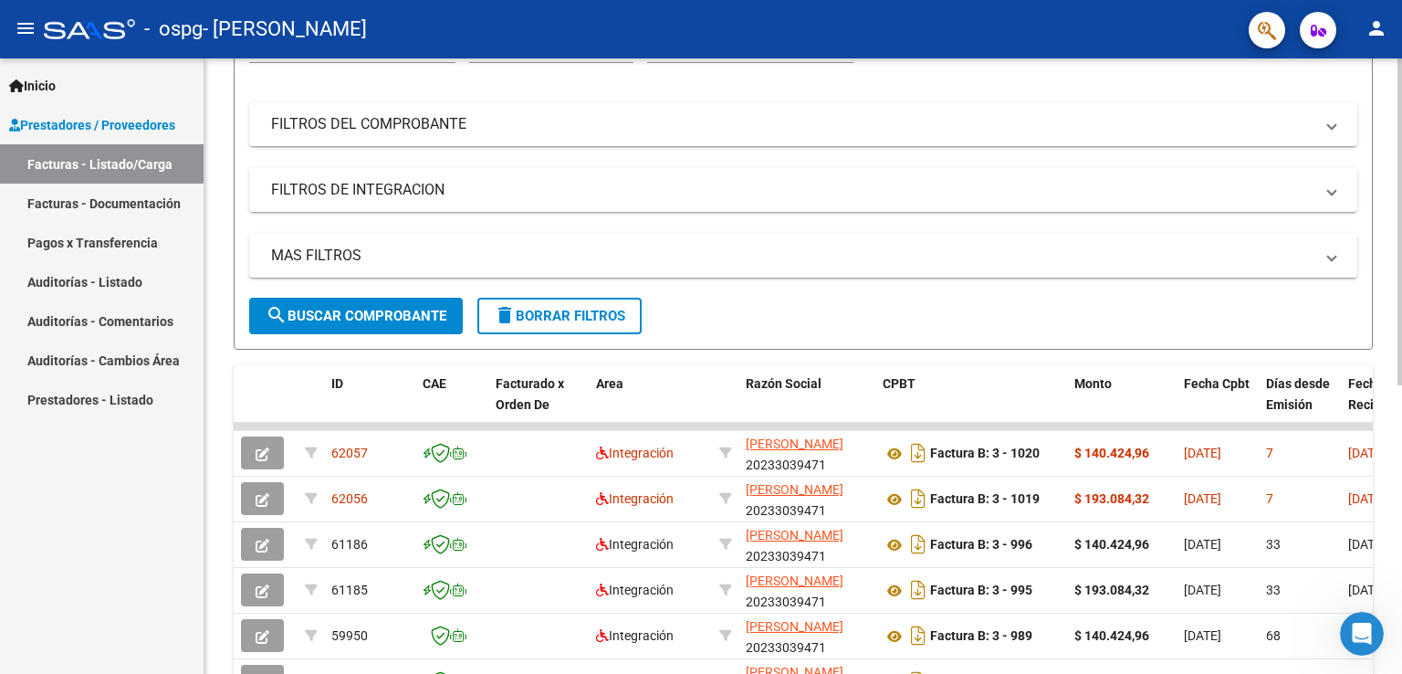
scroll to position [210, 0]
click at [695, 289] on div at bounding box center [1400, 336] width 5 height 327
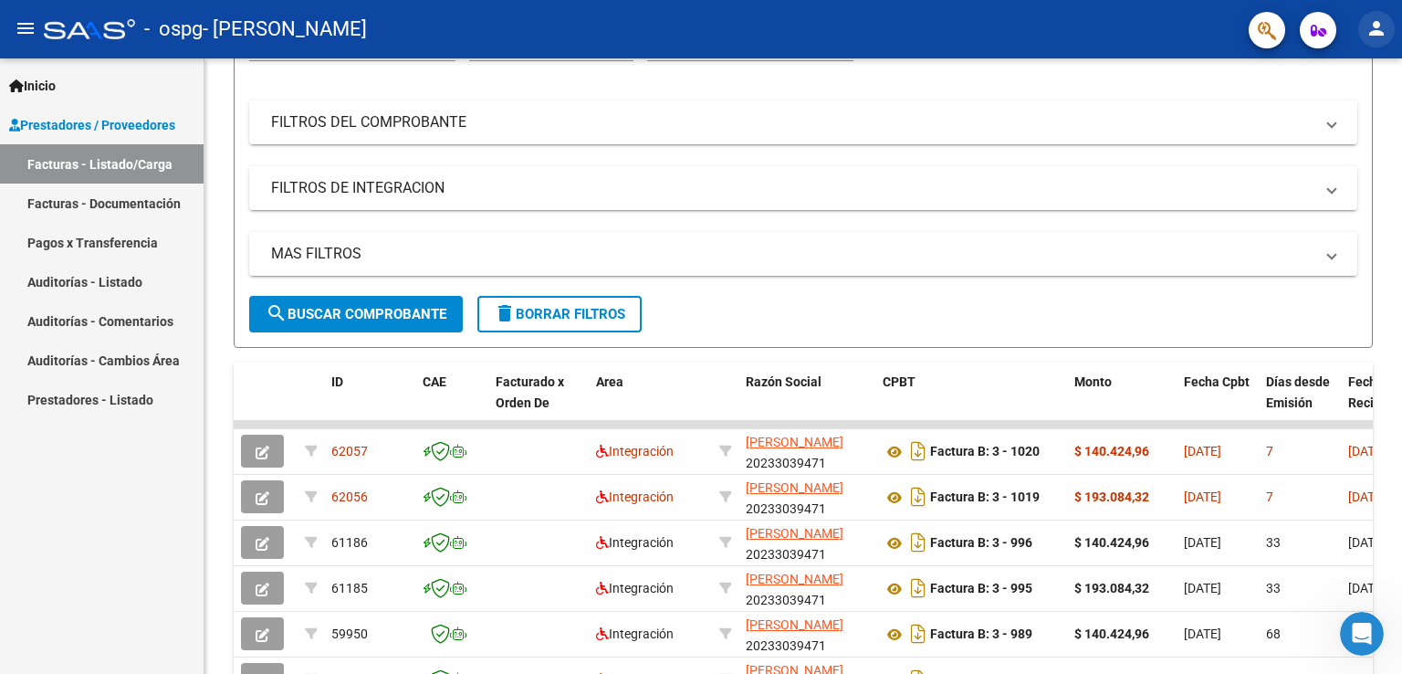
click at [695, 26] on mat-icon "person" at bounding box center [1377, 28] width 22 height 22
click at [695, 112] on button "exit_to_app Salir" at bounding box center [1339, 121] width 111 height 44
